Goal: Task Accomplishment & Management: Manage account settings

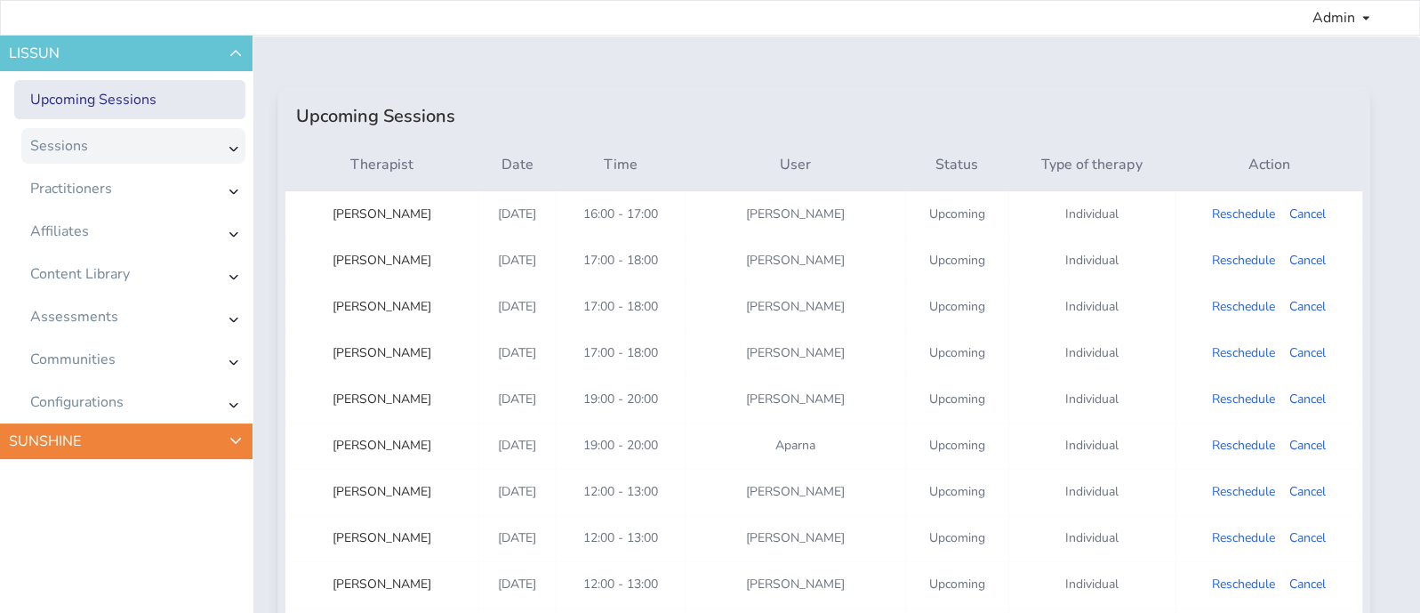
click at [89, 139] on div "Sessions" at bounding box center [133, 146] width 224 height 36
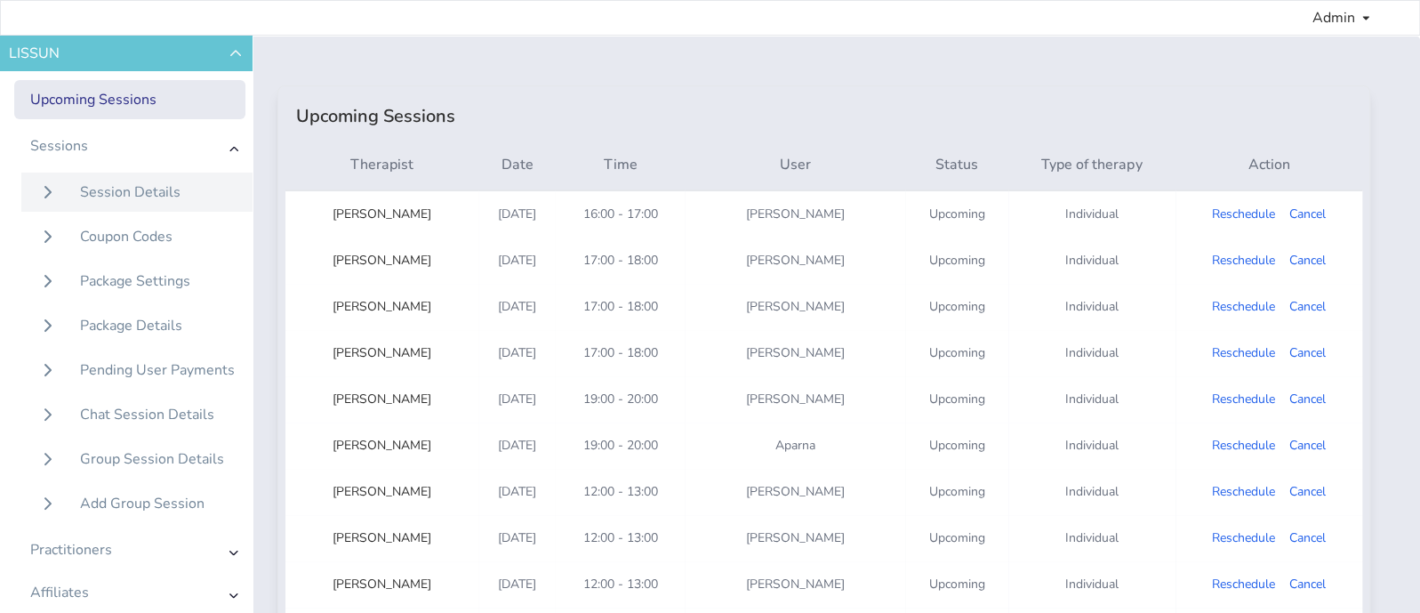
click at [107, 192] on div "Session Details" at bounding box center [130, 191] width 100 height 21
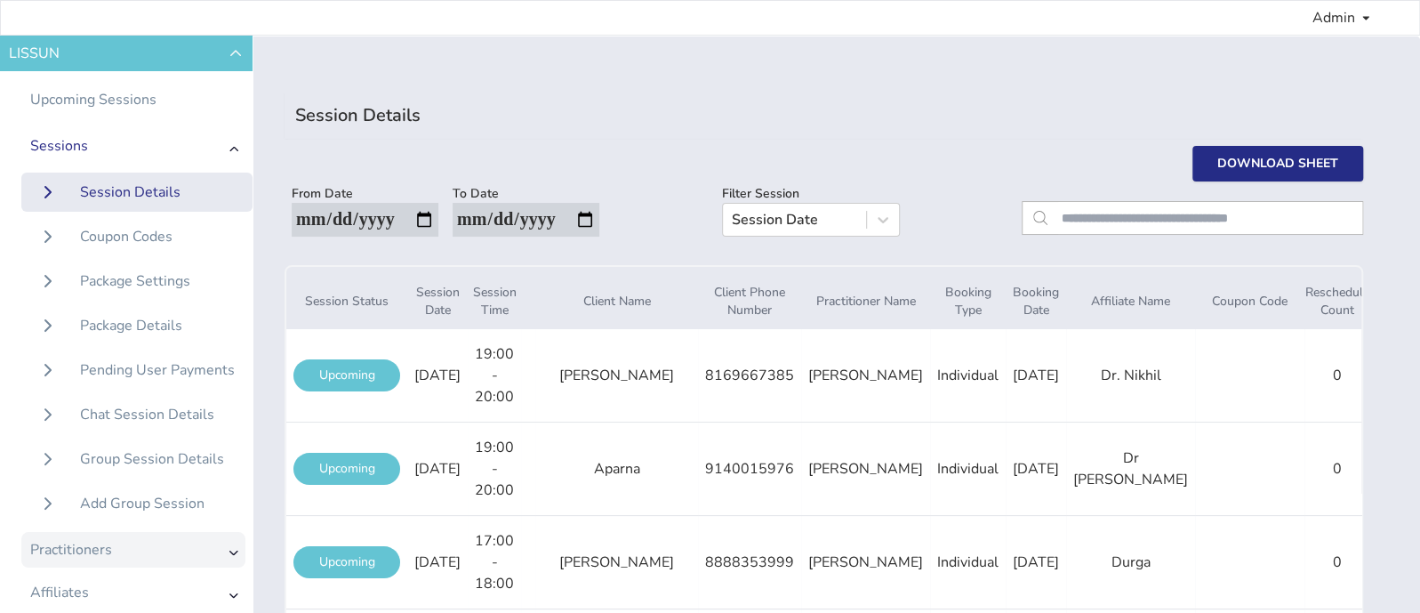
click at [119, 559] on div "Practitioners" at bounding box center [133, 550] width 224 height 36
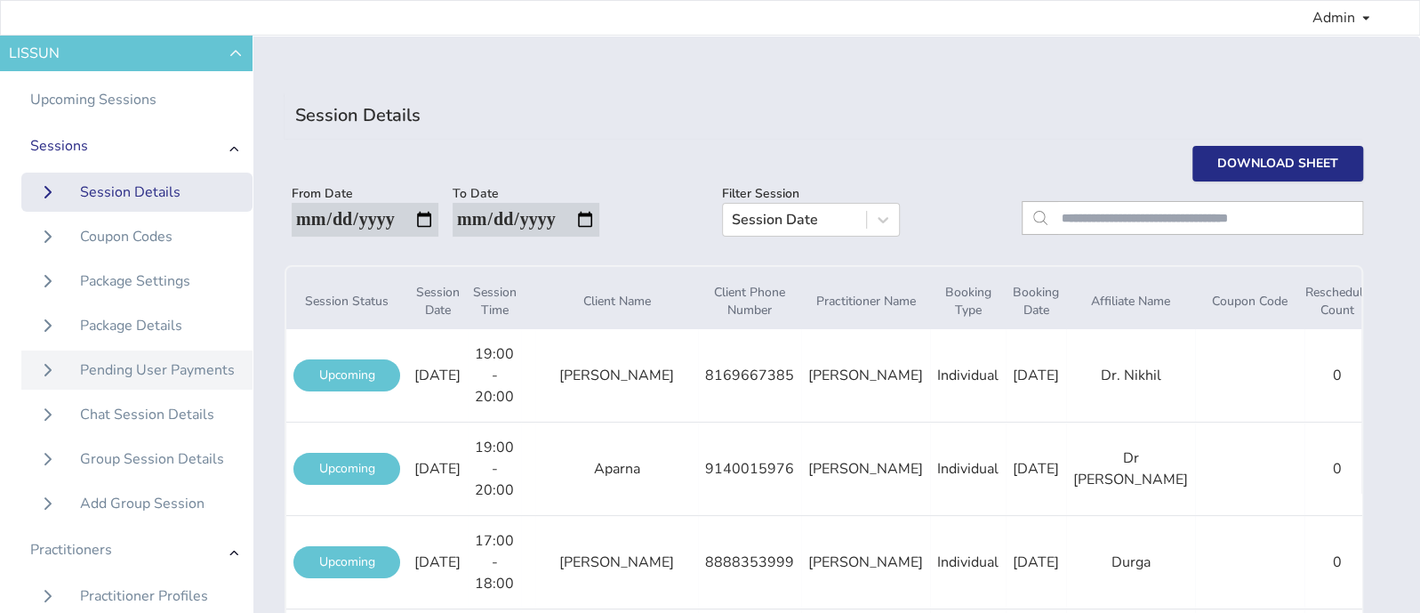
scroll to position [186, 0]
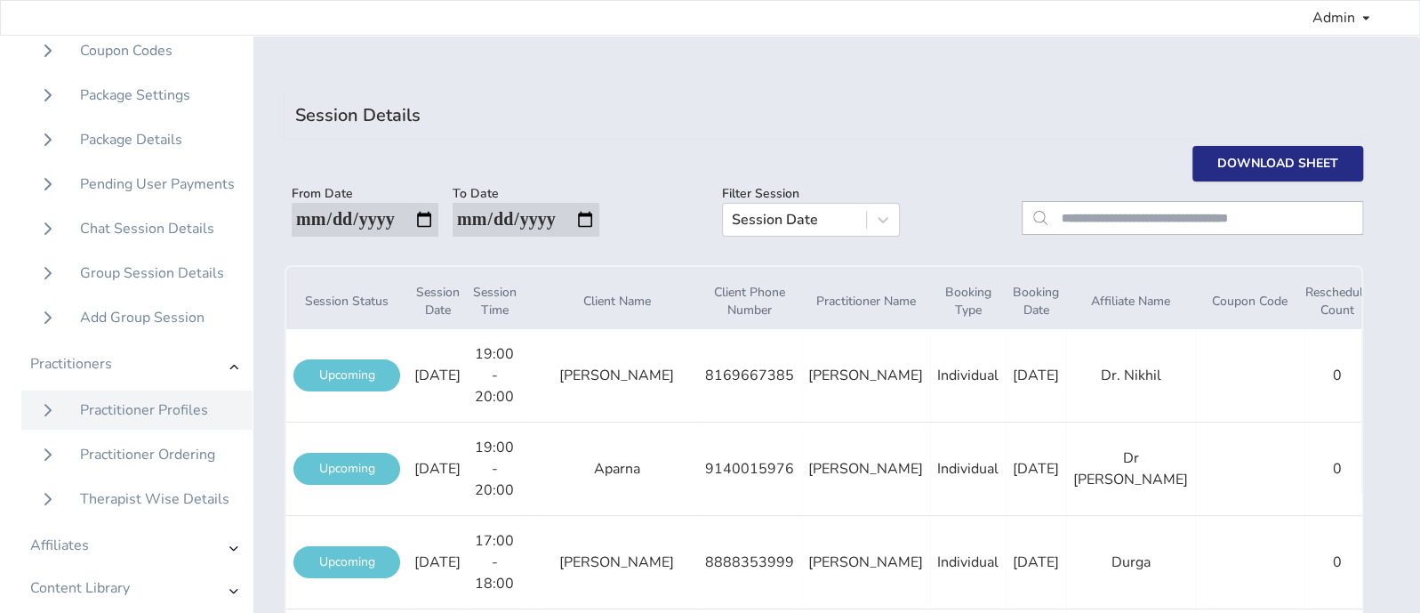
click at [116, 411] on div "Practitioner Profiles" at bounding box center [144, 409] width 128 height 21
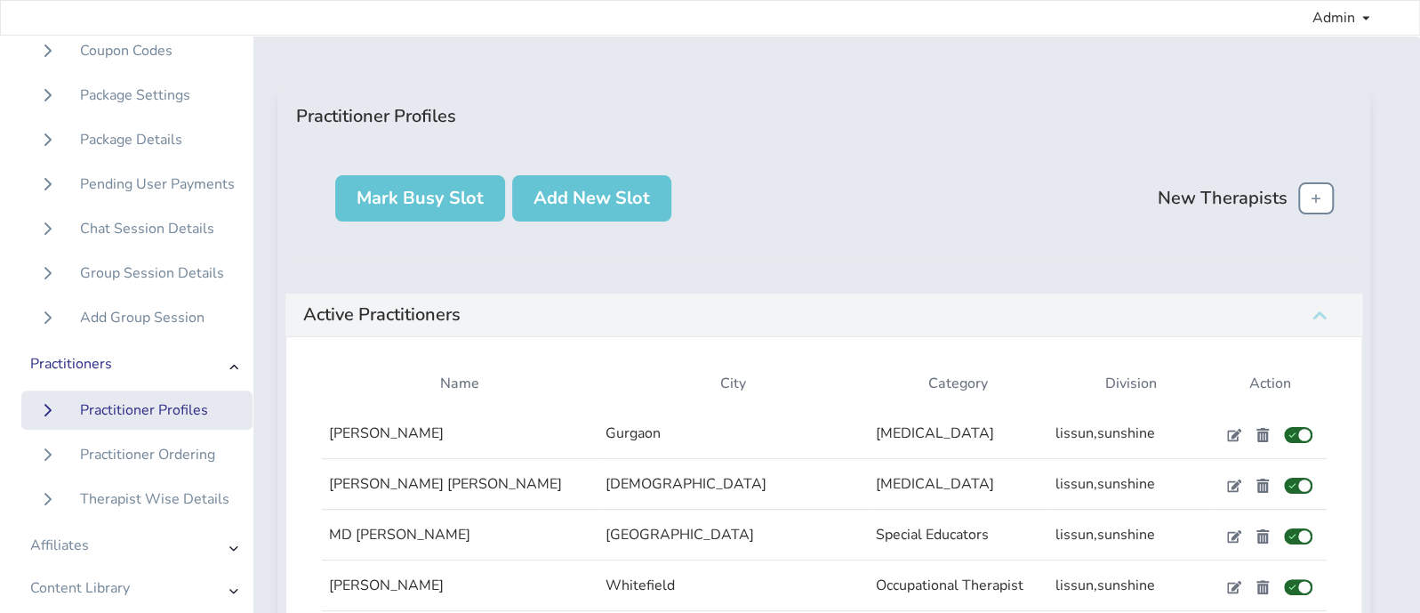
scroll to position [1338, 0]
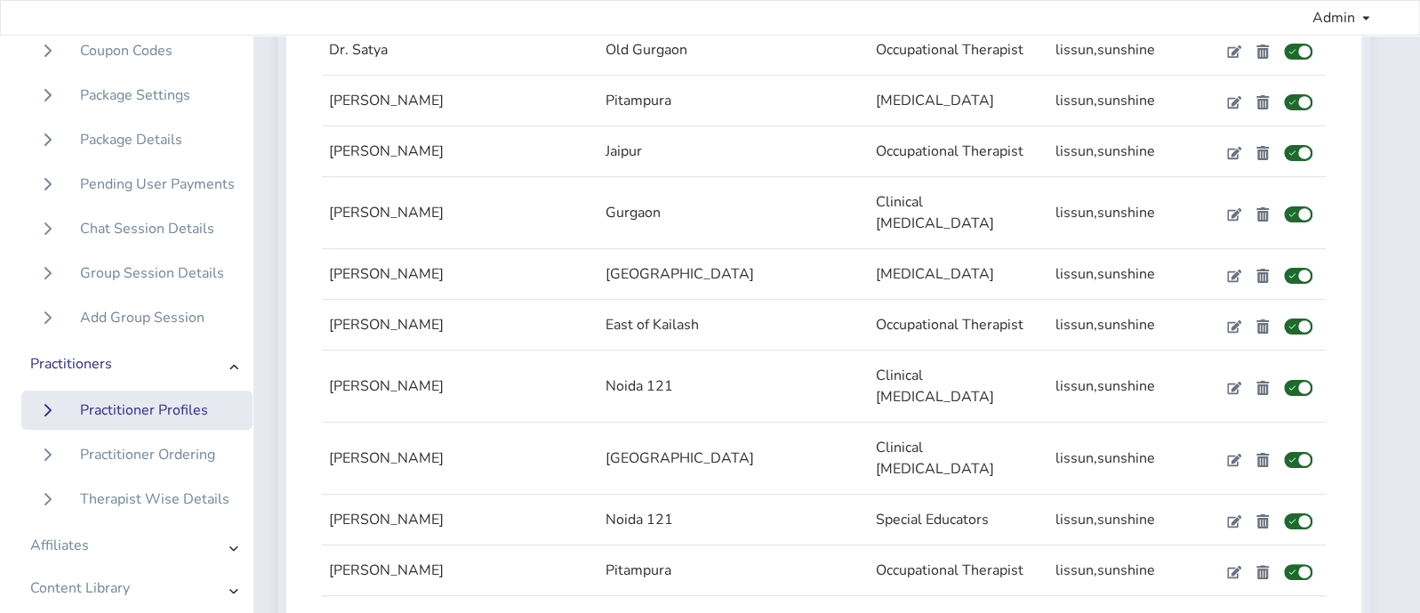
click at [1227, 381] on icon at bounding box center [1234, 388] width 14 height 14
